Goal: Task Accomplishment & Management: Manage account settings

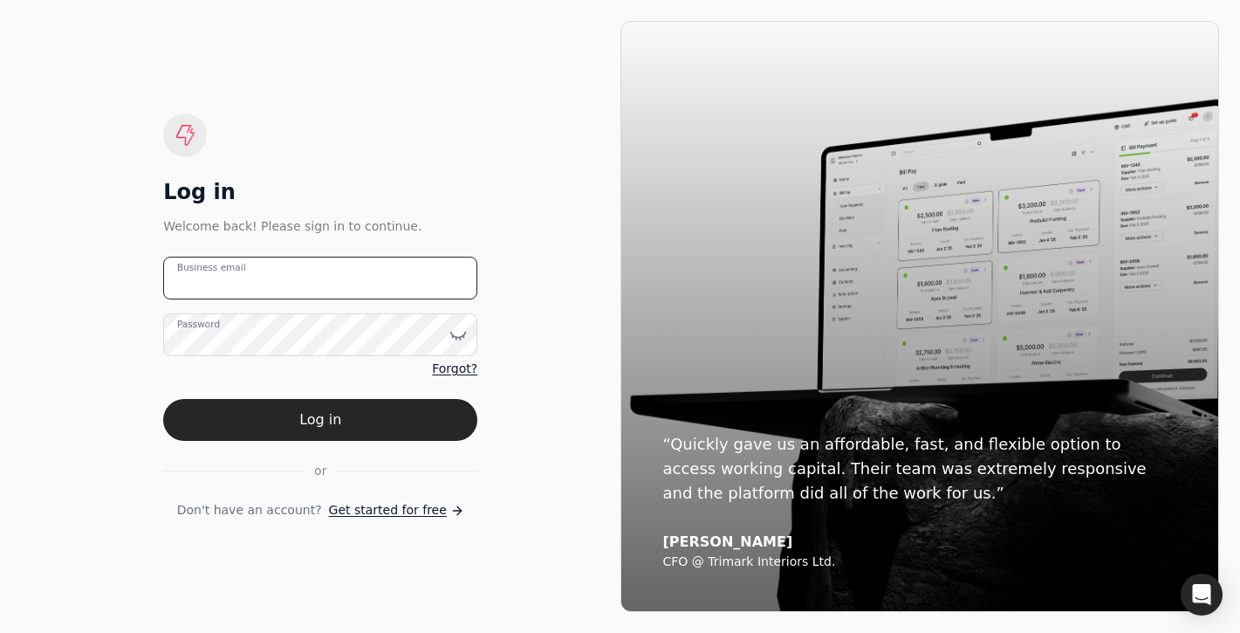
click at [409, 276] on email "Business email" at bounding box center [320, 278] width 314 height 43
type email "team+trophy@helloquickly.com"
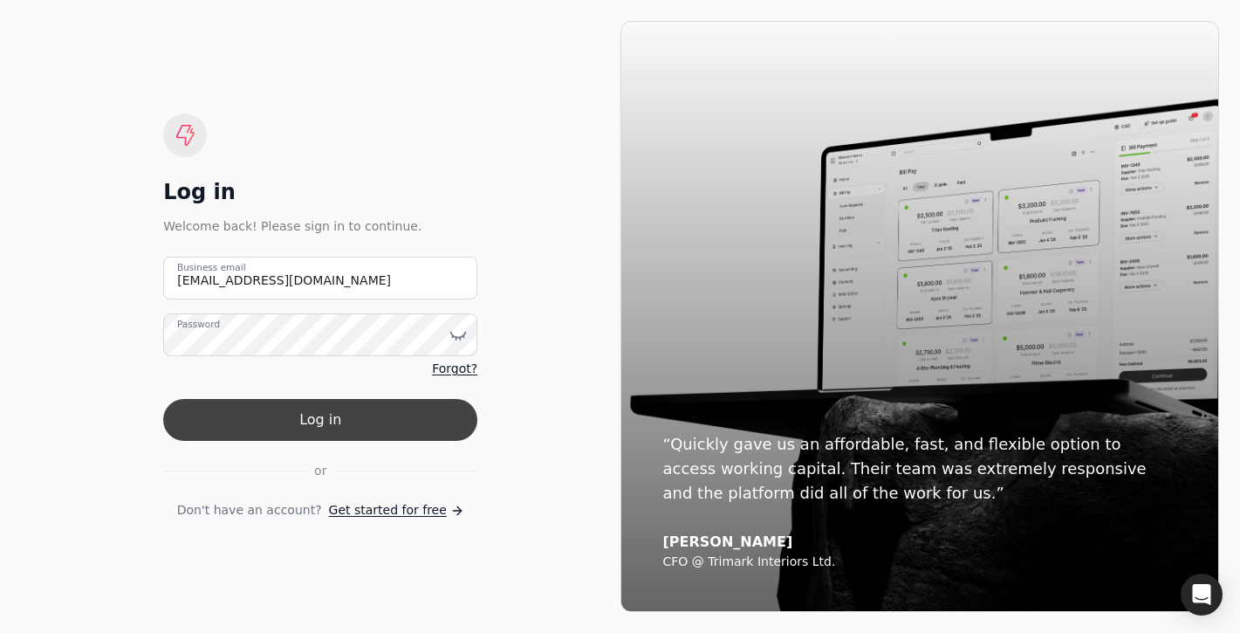
click at [401, 426] on button "Log in" at bounding box center [320, 420] width 314 height 42
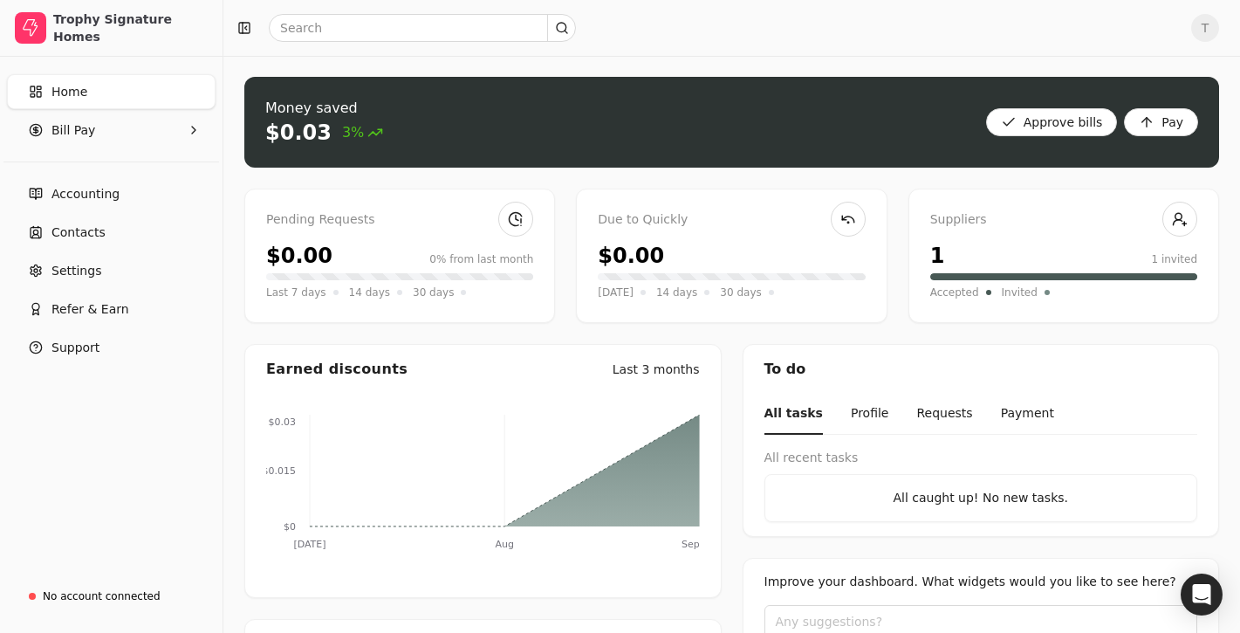
click at [134, 82] on link "Home" at bounding box center [111, 91] width 209 height 35
click at [68, 123] on span "Bill Pay" at bounding box center [73, 130] width 44 height 18
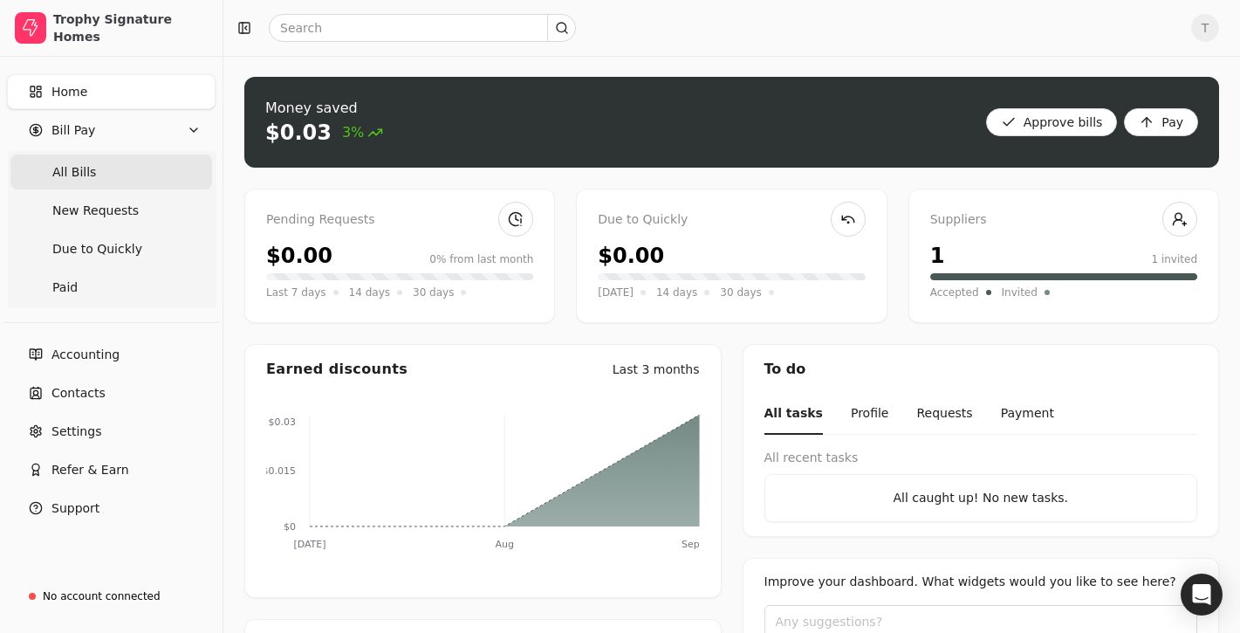
click at [79, 163] on span "All Bills" at bounding box center [74, 172] width 44 height 18
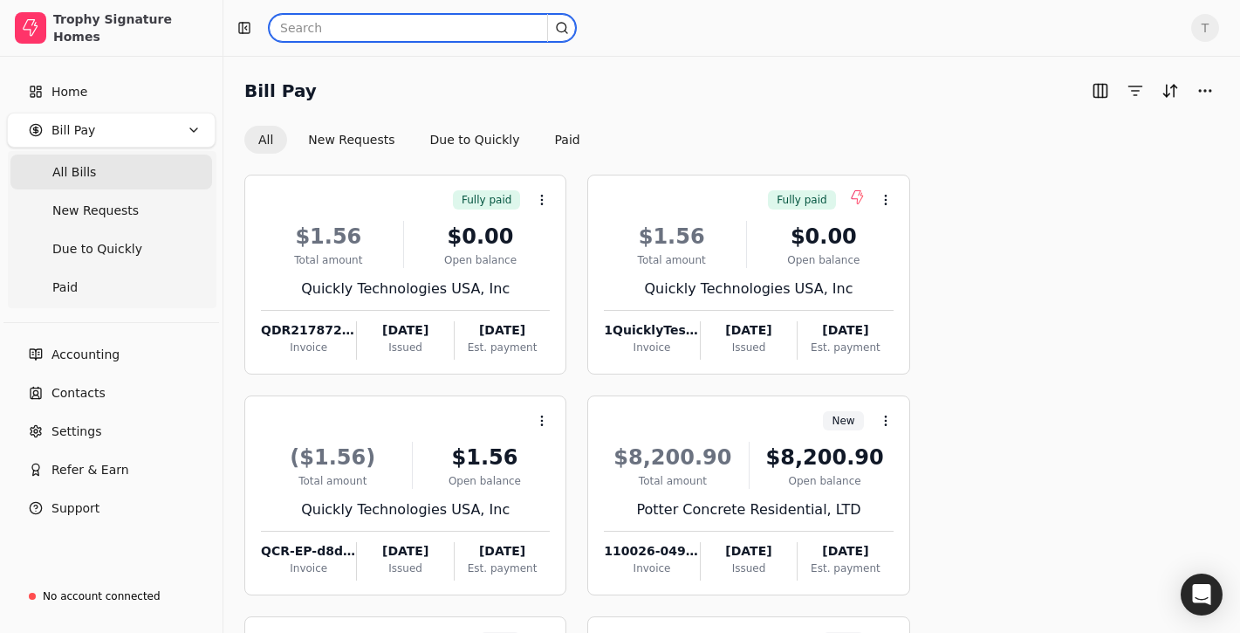
click at [443, 23] on input "text" at bounding box center [422, 28] width 307 height 28
type input "Quickly"
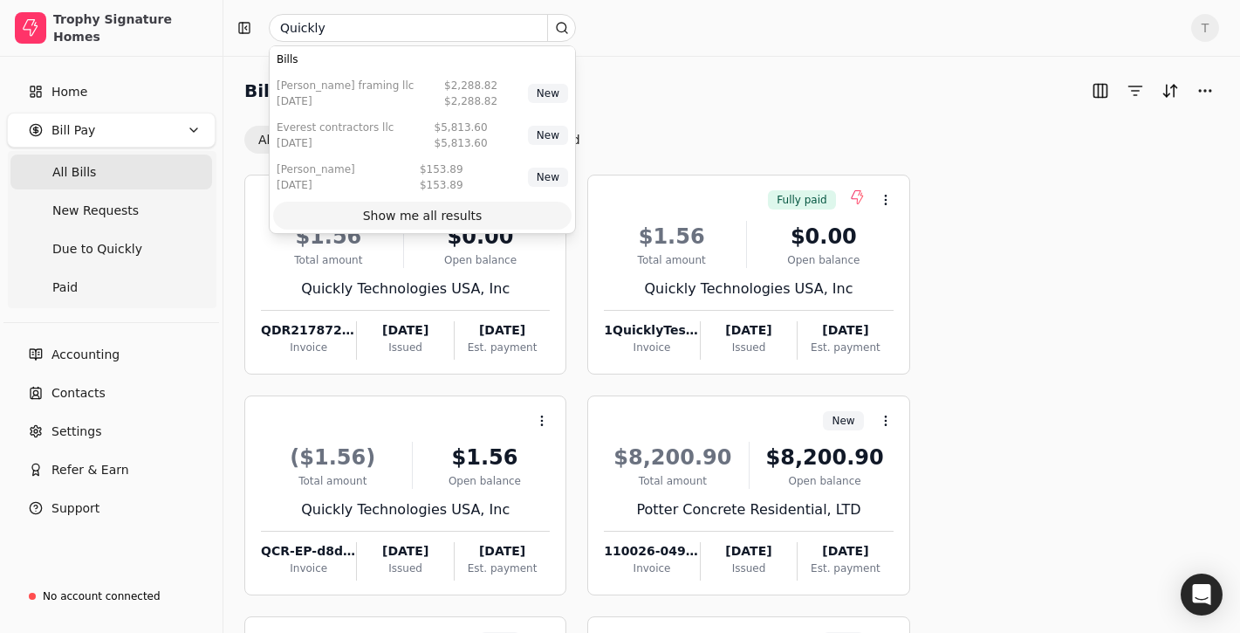
click at [468, 214] on div "Show me all results" at bounding box center [423, 216] width 120 height 18
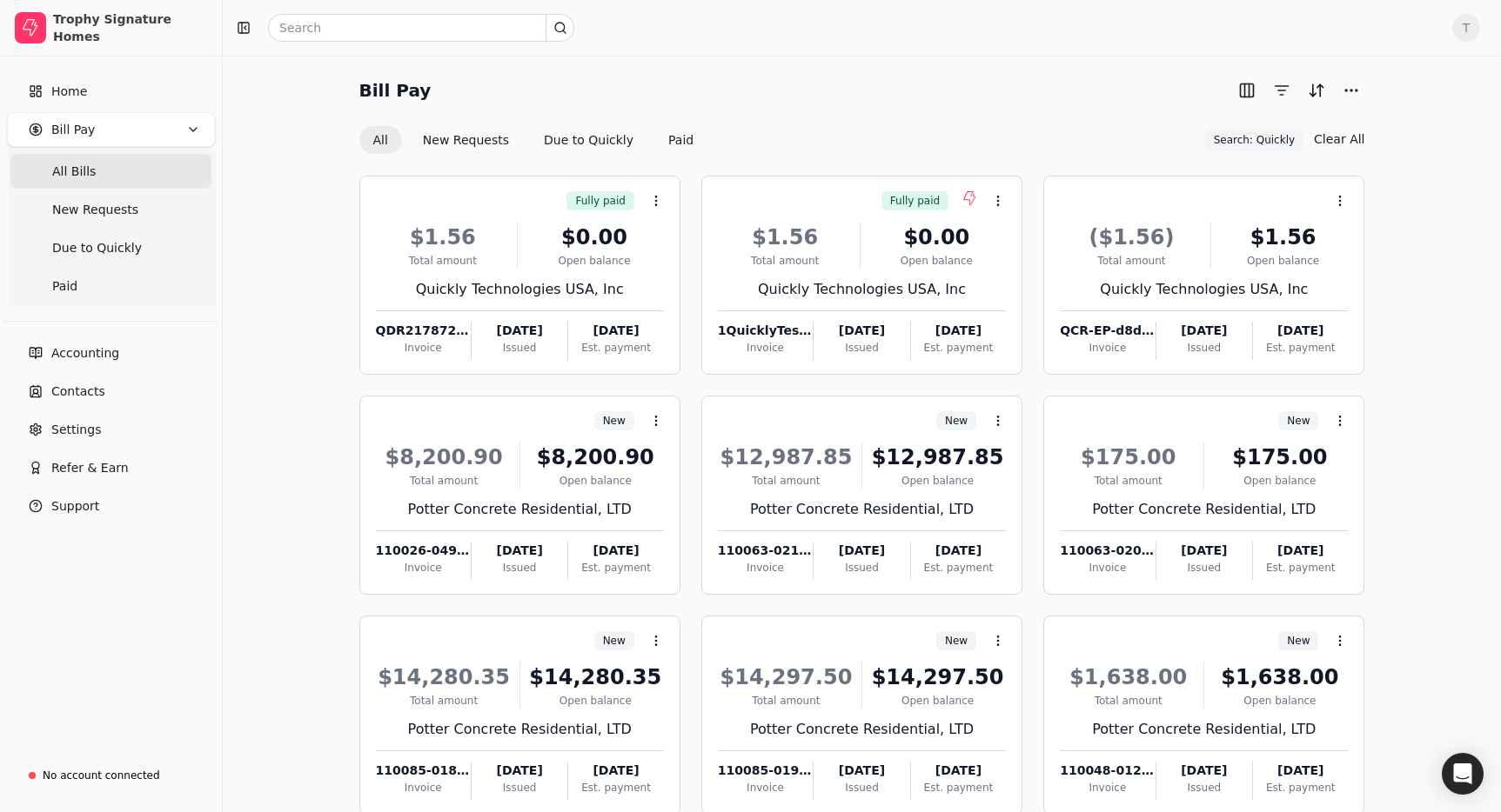
drag, startPoint x: 92, startPoint y: 173, endPoint x: 128, endPoint y: 170, distance: 36.1
click at [92, 173] on span "All Bills" at bounding box center [74, 171] width 44 height 18
click at [428, 21] on input "text" at bounding box center [421, 28] width 306 height 28
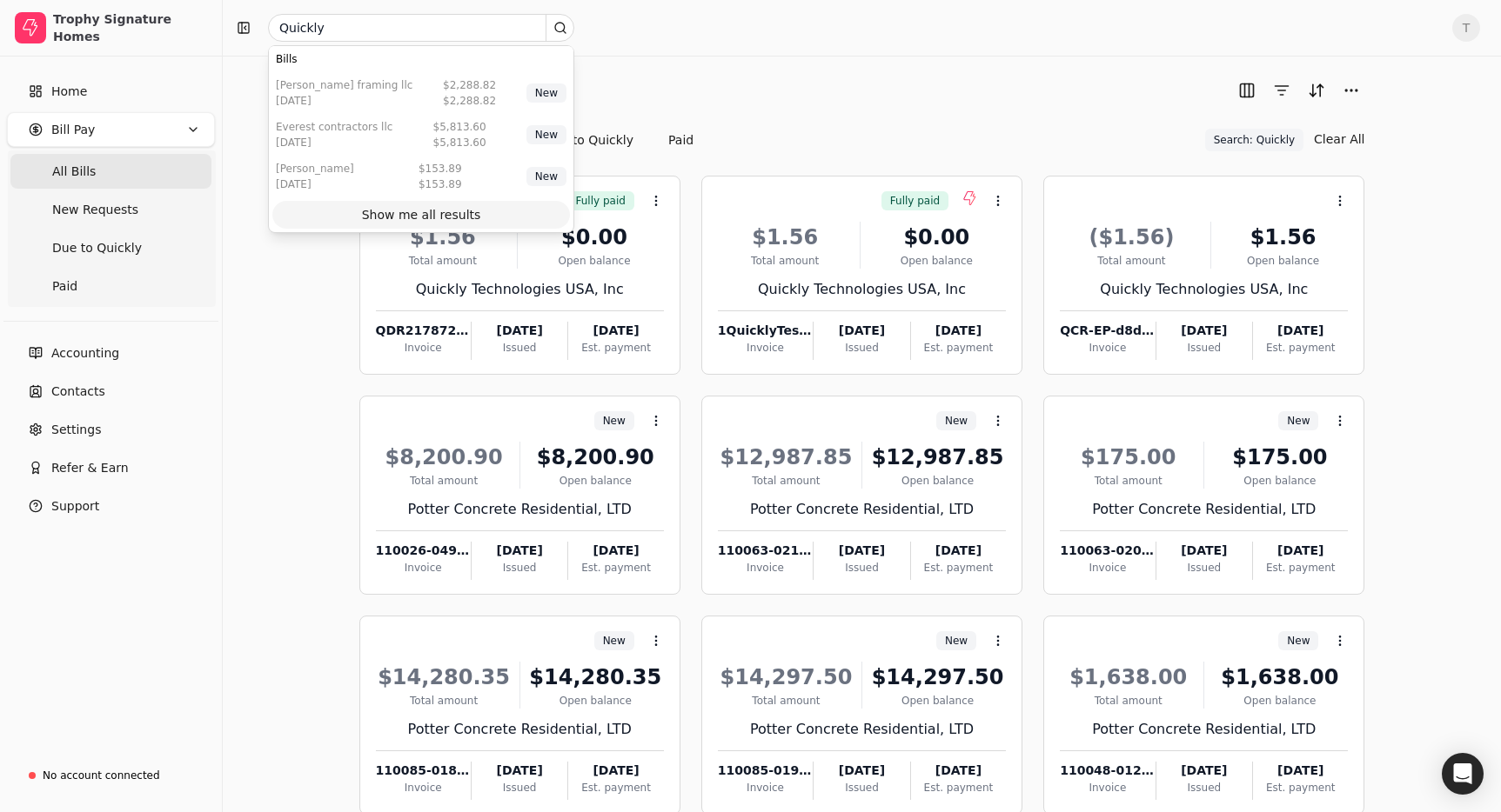
drag, startPoint x: 435, startPoint y: 217, endPoint x: 511, endPoint y: 216, distance: 76.0
click at [435, 217] on div "Show me all results" at bounding box center [422, 215] width 120 height 18
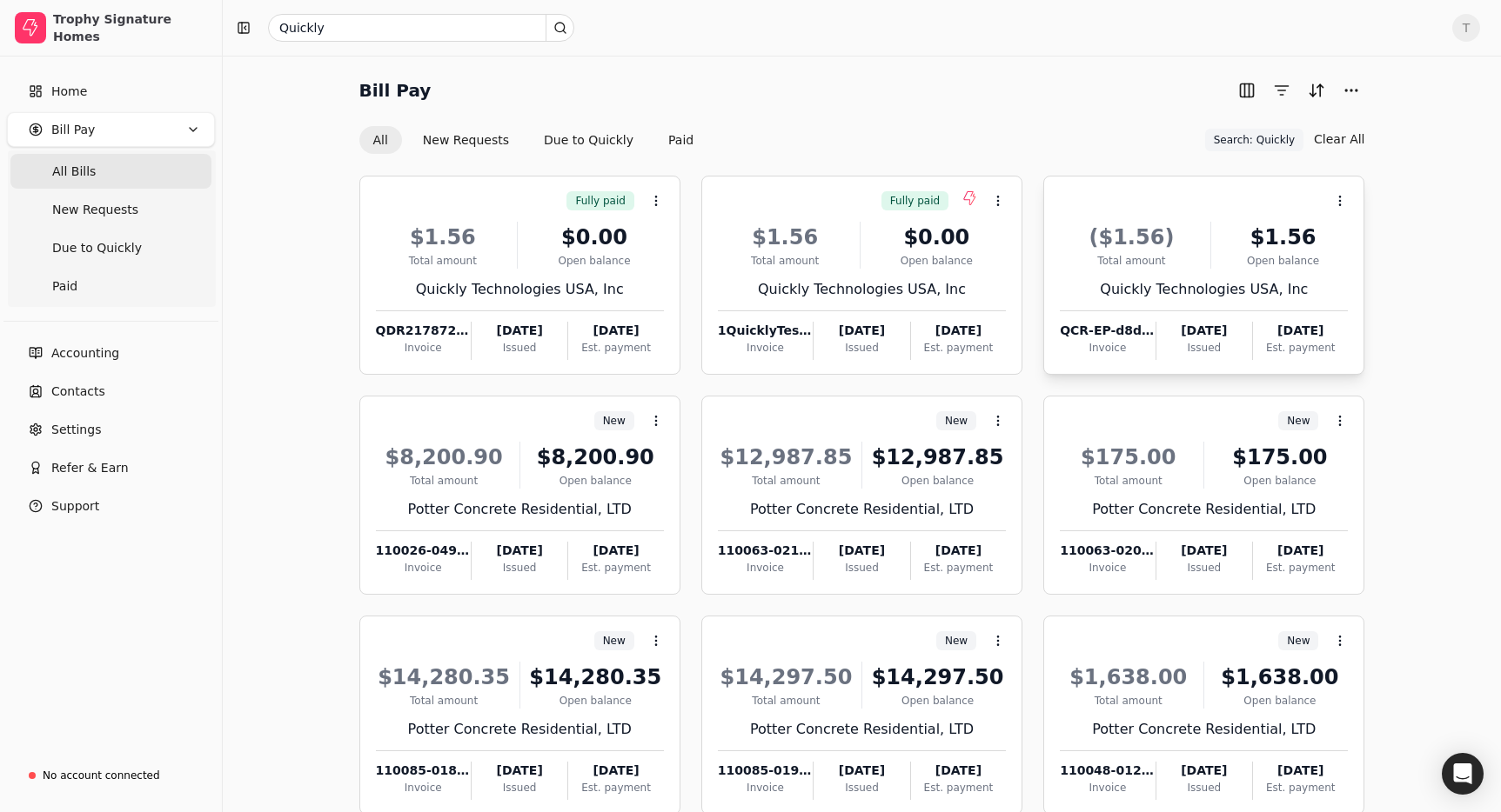
scroll to position [100, 0]
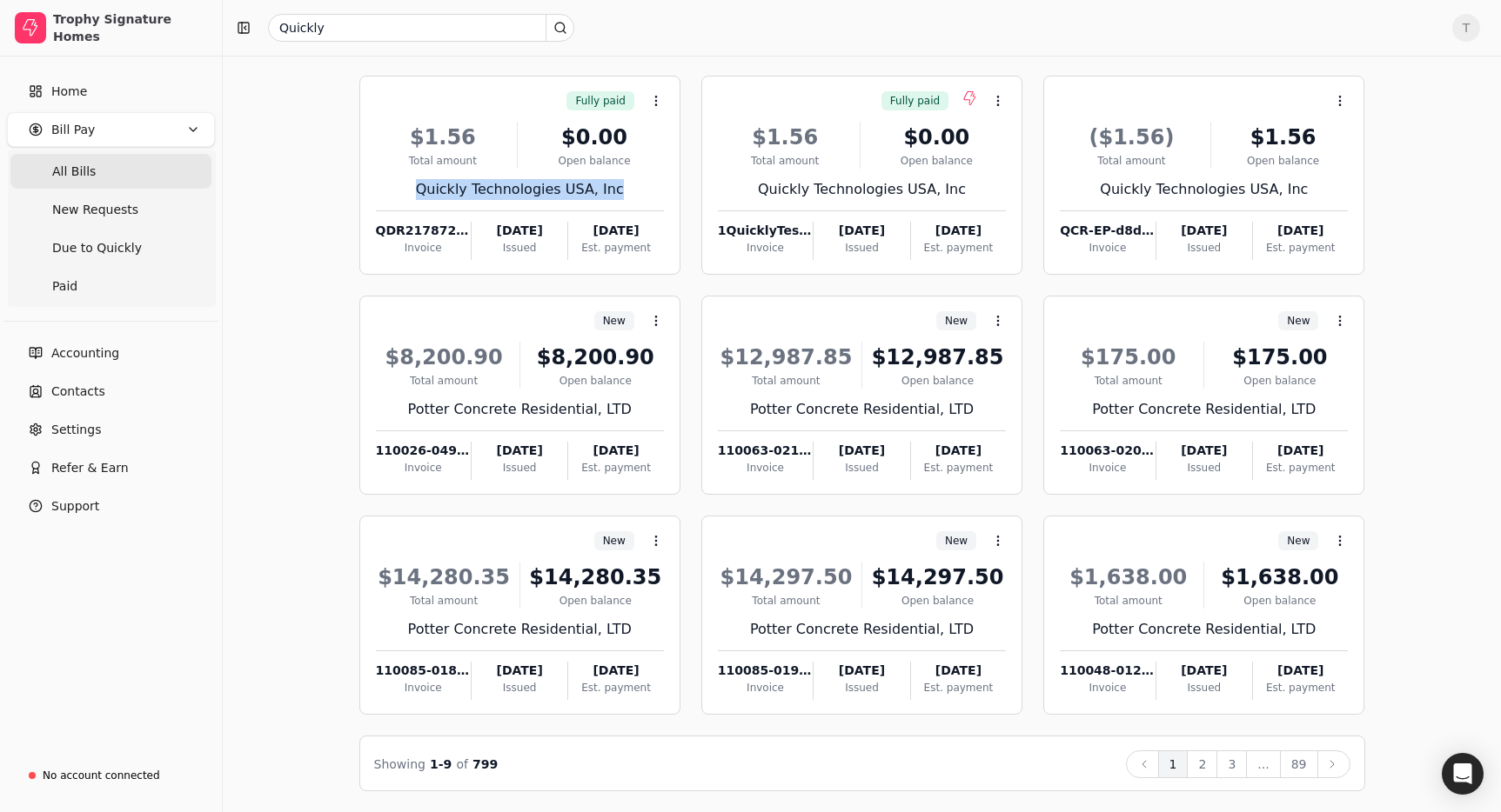
drag, startPoint x: 448, startPoint y: 189, endPoint x: 689, endPoint y: 195, distance: 241.1
click at [689, 195] on div "Fully paid Context Menu Button $1.56 Total amount $0.00 Open balance Quickly Te…" at bounding box center [861, 395] width 1006 height 639
copy div "Quickly Technologies USA, Inc"
drag, startPoint x: 433, startPoint y: 28, endPoint x: 475, endPoint y: 31, distance: 42.1
click at [433, 28] on input "Quickly" at bounding box center [421, 28] width 306 height 28
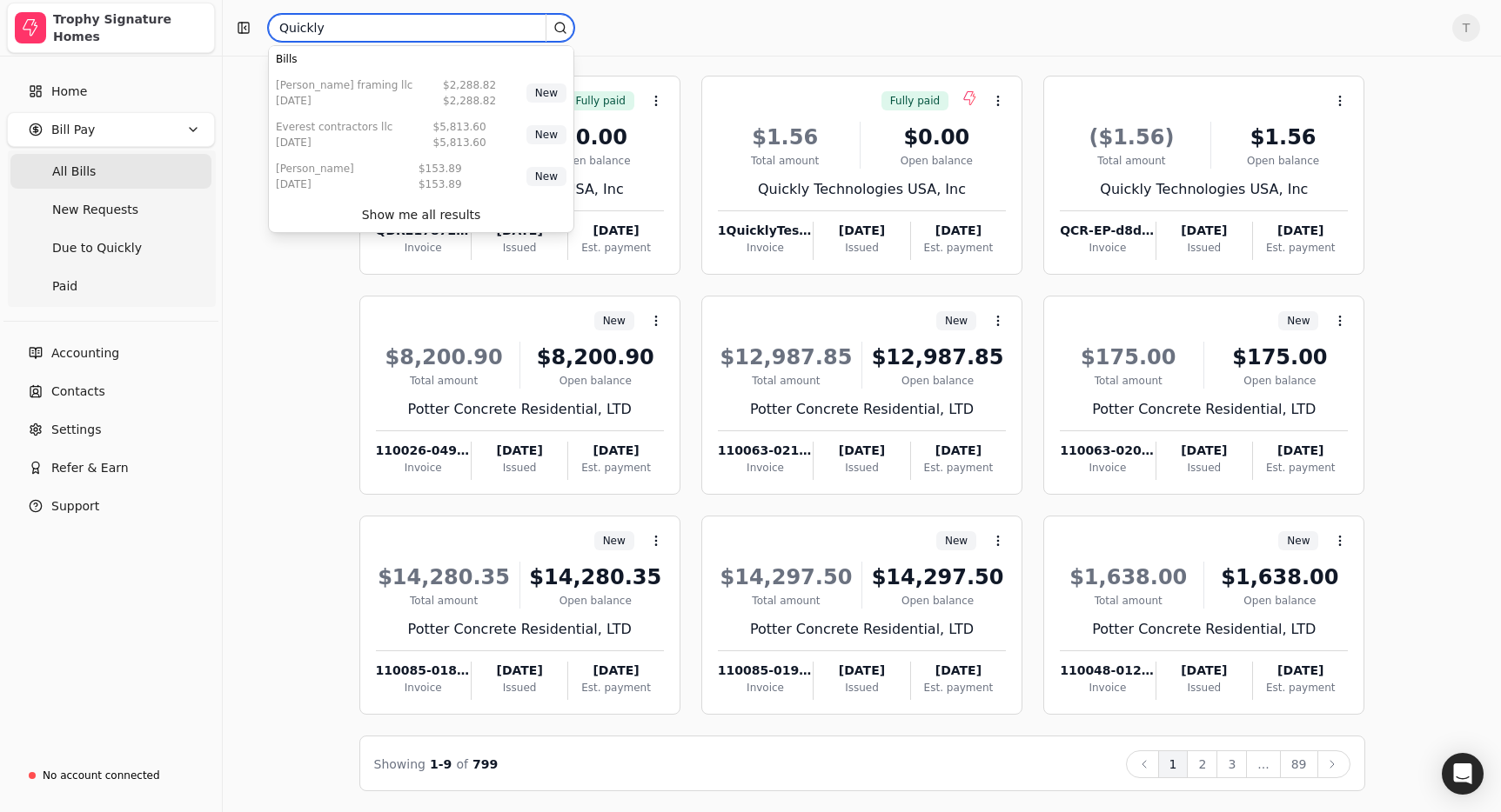
drag, startPoint x: 305, startPoint y: 24, endPoint x: 214, endPoint y: 24, distance: 91.0
click at [214, 24] on div "Trophy Signature Homes Home Bill Pay All Bills New Requests Due to Quickly Paid…" at bounding box center [750, 357] width 1501 height 913
paste input "Technologies USA, Inc"
type input "Quickly Technologies USA, Inc"
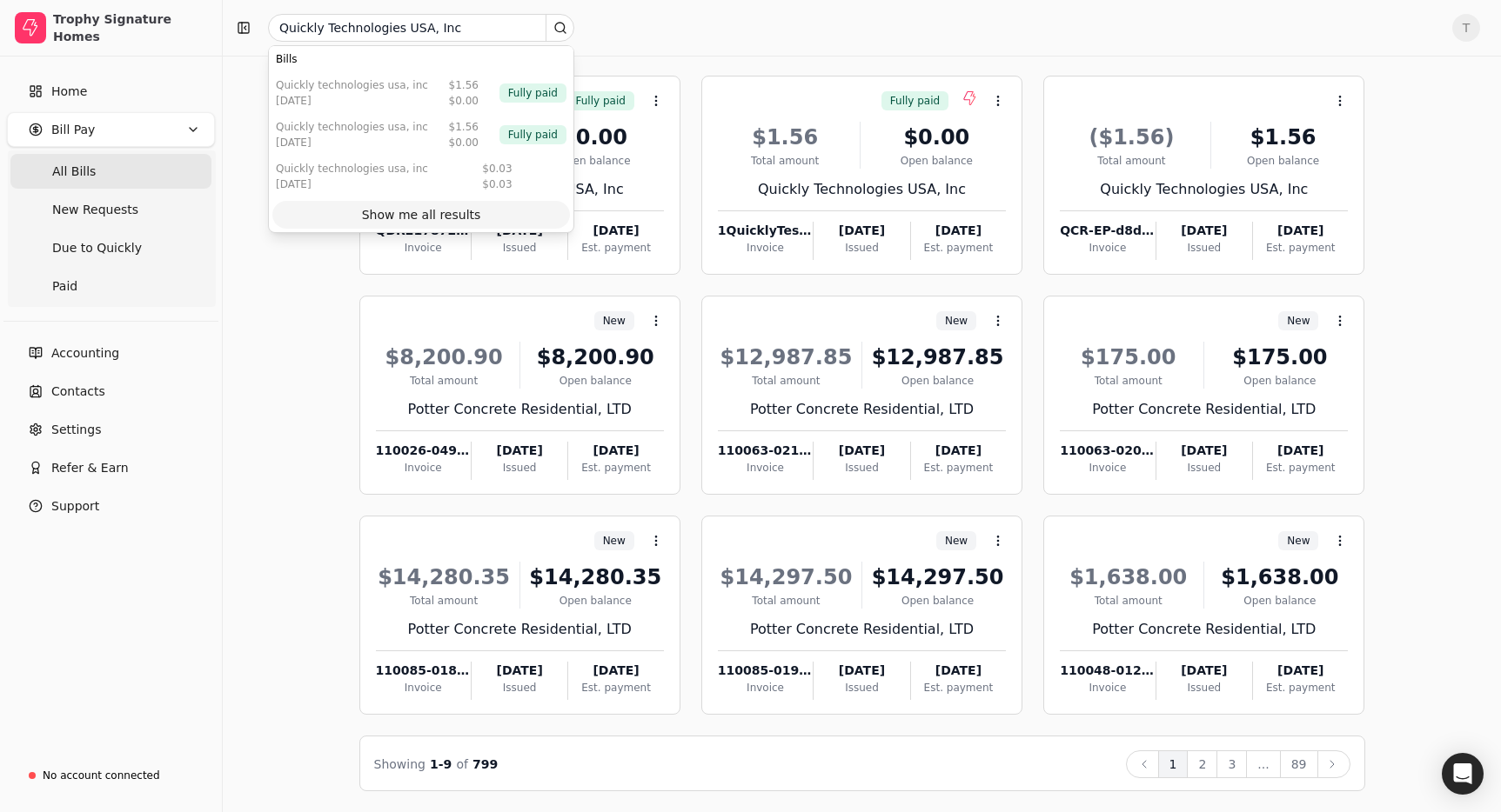
click at [450, 208] on div "Show me all results" at bounding box center [422, 215] width 120 height 18
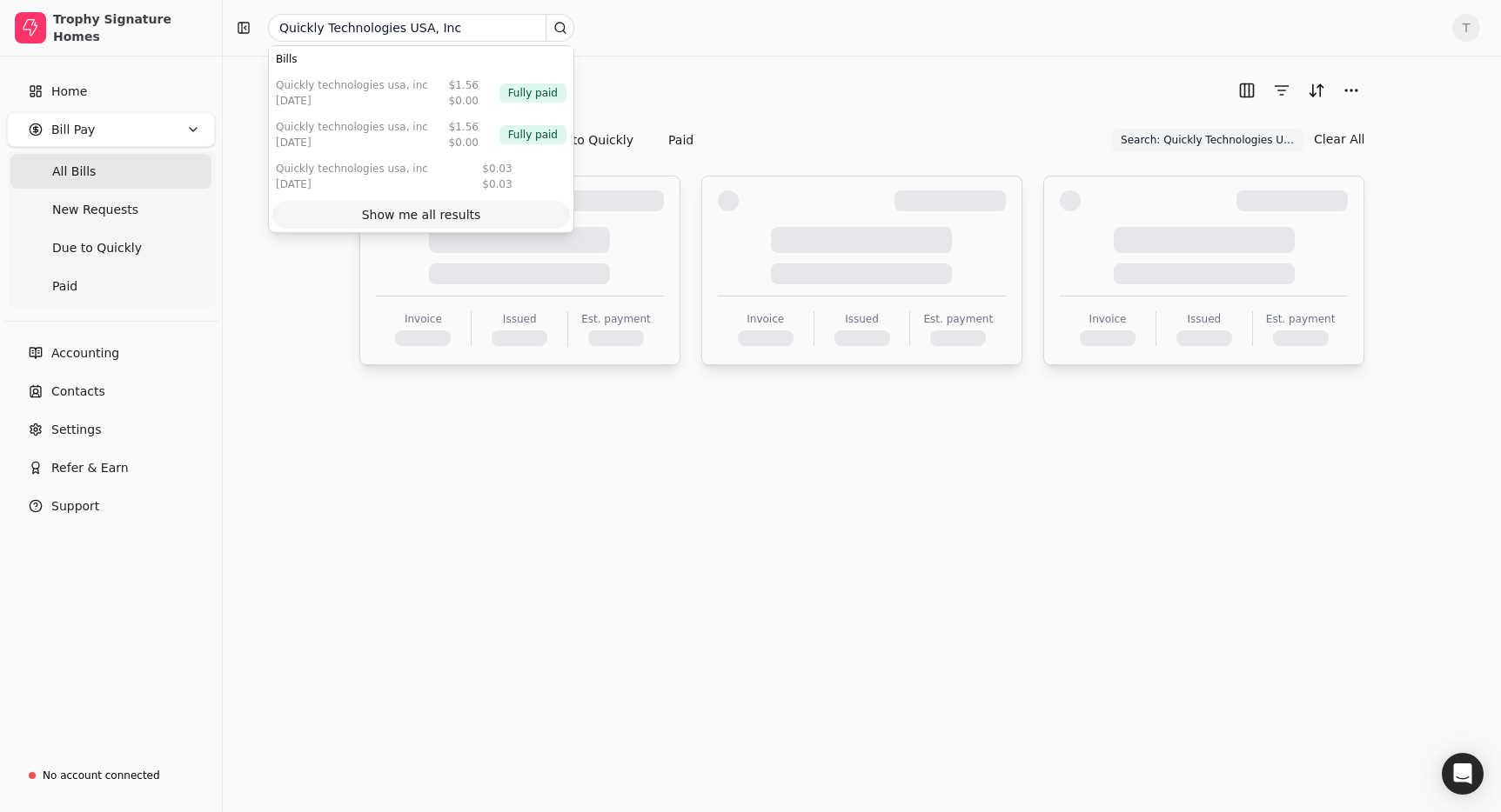
scroll to position [0, 0]
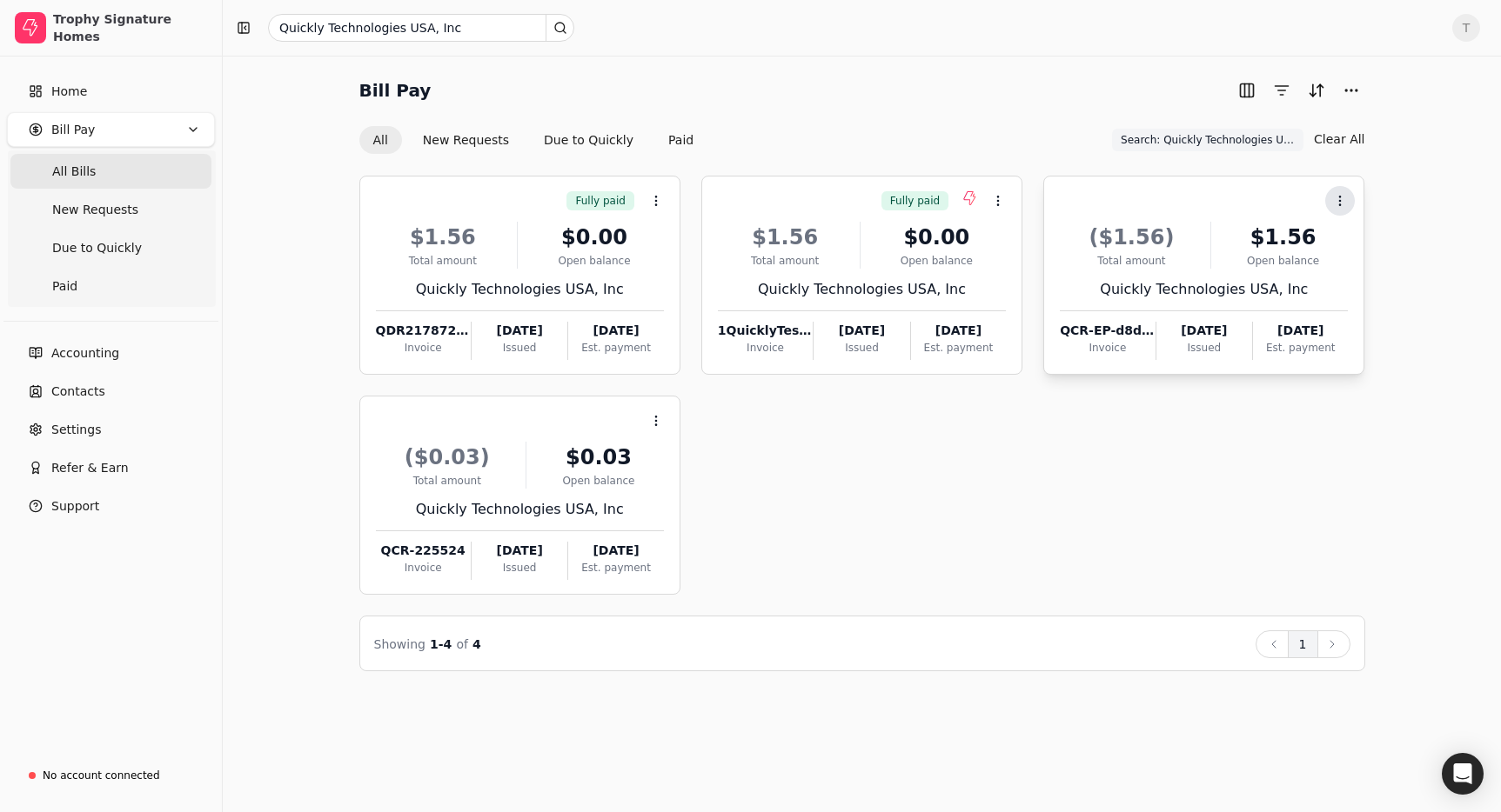
click at [1348, 195] on button "Context Menu Button" at bounding box center [1340, 201] width 30 height 30
click at [983, 132] on div "All New Requests Due to Quickly Paid Search: Quickly Technologies USA, Inc Sear…" at bounding box center [861, 140] width 1006 height 30
click at [1241, 140] on span "Search: Quickly Technologies USA, Inc" at bounding box center [1207, 140] width 174 height 16
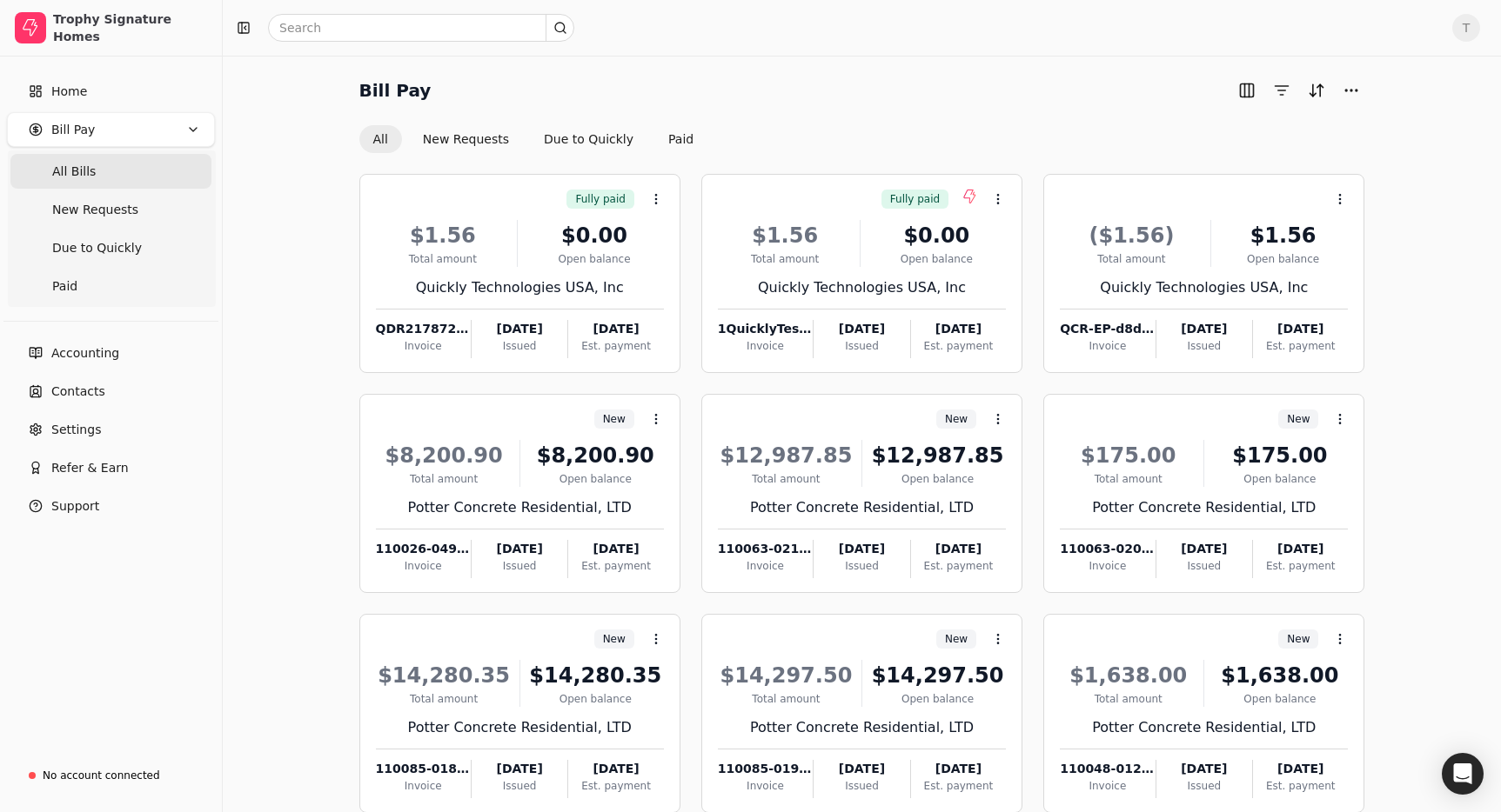
click at [1473, 31] on span "T" at bounding box center [1466, 28] width 28 height 28
drag, startPoint x: 1379, startPoint y: 135, endPoint x: 1330, endPoint y: 146, distance: 50.2
click at [1379, 135] on link "Sign Out" at bounding box center [1382, 131] width 188 height 29
